Goal: Task Accomplishment & Management: Use online tool/utility

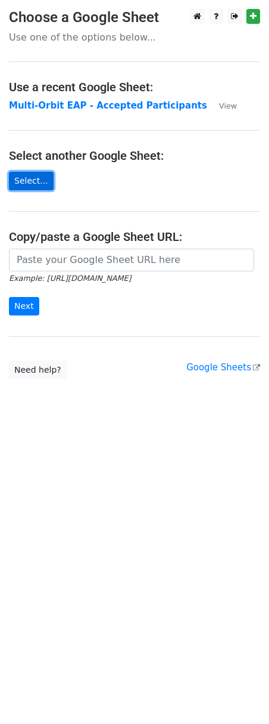
click at [33, 175] on link "Select..." at bounding box center [31, 181] width 45 height 18
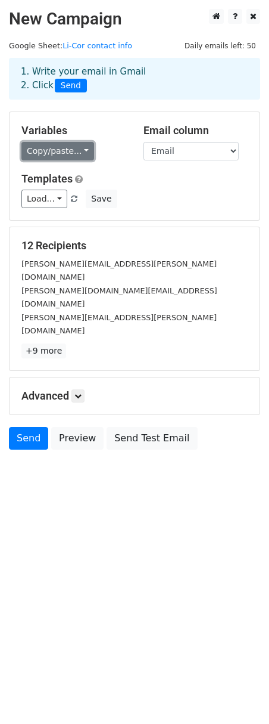
click at [48, 151] on link "Copy/paste..." at bounding box center [57, 151] width 73 height 18
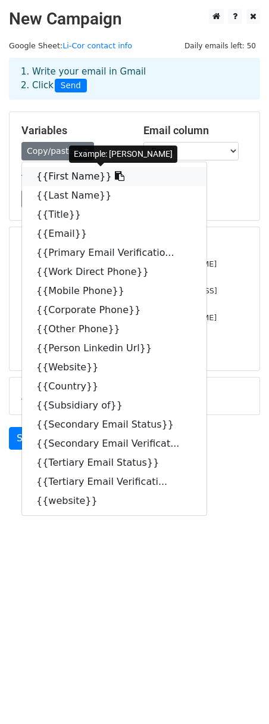
click at [53, 168] on link "{{First Name}}" at bounding box center [114, 176] width 185 height 19
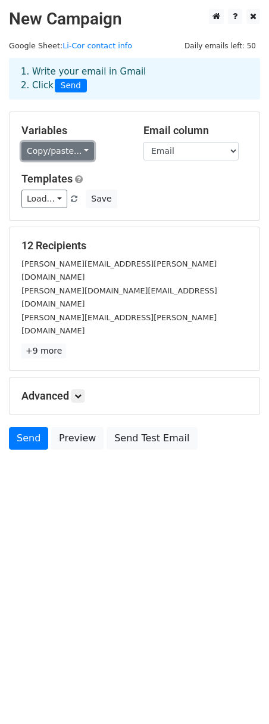
click at [66, 152] on link "Copy/paste..." at bounding box center [57, 151] width 73 height 18
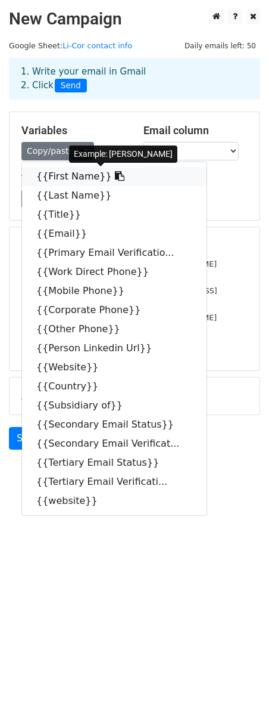
click at [115, 176] on icon at bounding box center [120, 176] width 10 height 10
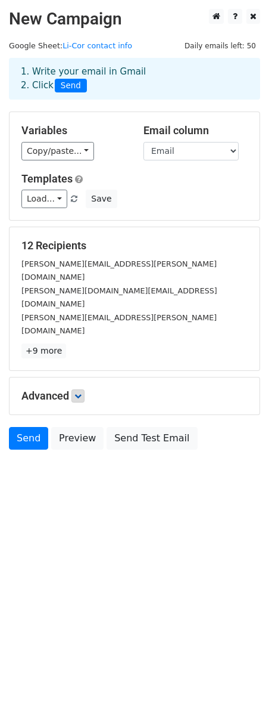
click at [78, 377] on div "Advanced Tracking Track Opens UTM Codes Track Clicks Filters Only include sprea…" at bounding box center [135, 395] width 250 height 37
click at [79, 392] on icon at bounding box center [78, 395] width 7 height 7
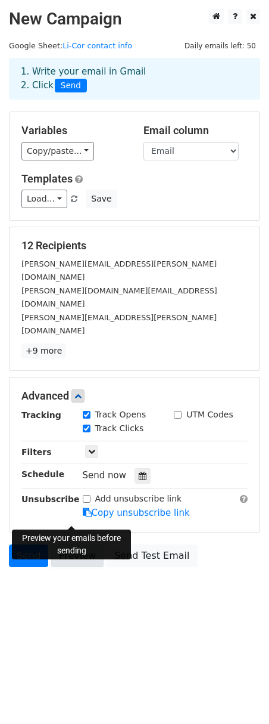
click at [83, 544] on link "Preview" at bounding box center [77, 555] width 52 height 23
click at [75, 544] on link "Preview" at bounding box center [77, 555] width 52 height 23
click at [81, 544] on link "Preview" at bounding box center [77, 555] width 52 height 23
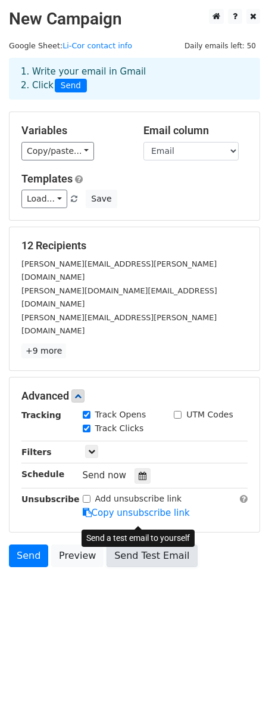
click at [127, 544] on link "Send Test Email" at bounding box center [152, 555] width 91 height 23
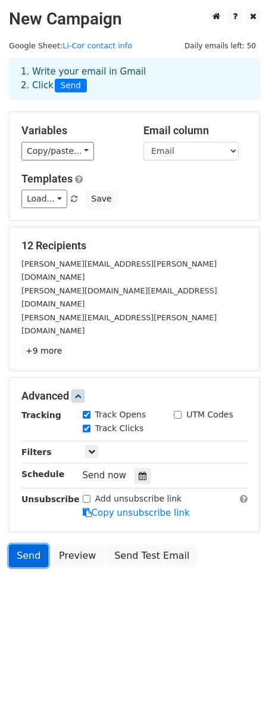
click at [15, 544] on link "Send" at bounding box center [28, 555] width 39 height 23
